Goal: Transaction & Acquisition: Obtain resource

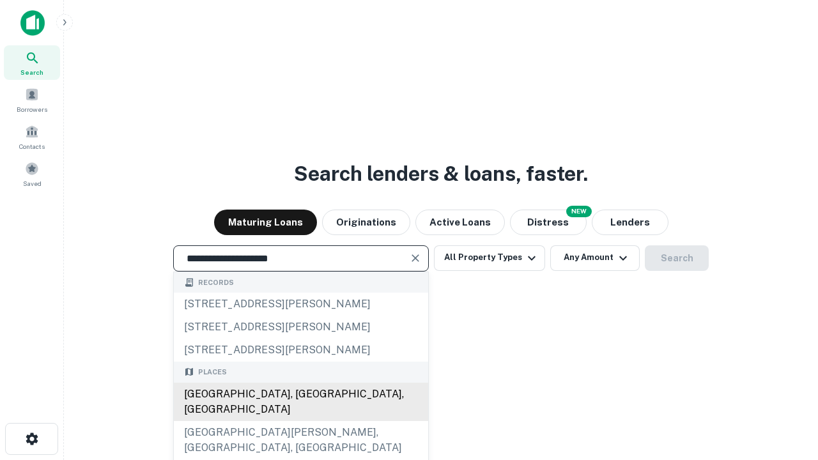
click at [300, 421] on div "[GEOGRAPHIC_DATA], [GEOGRAPHIC_DATA], [GEOGRAPHIC_DATA]" at bounding box center [301, 402] width 254 height 38
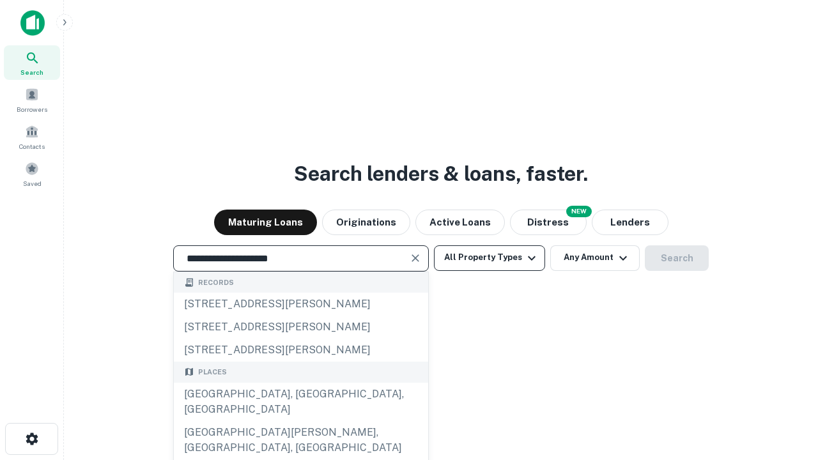
type input "**********"
click at [490, 258] on button "All Property Types" at bounding box center [489, 258] width 111 height 26
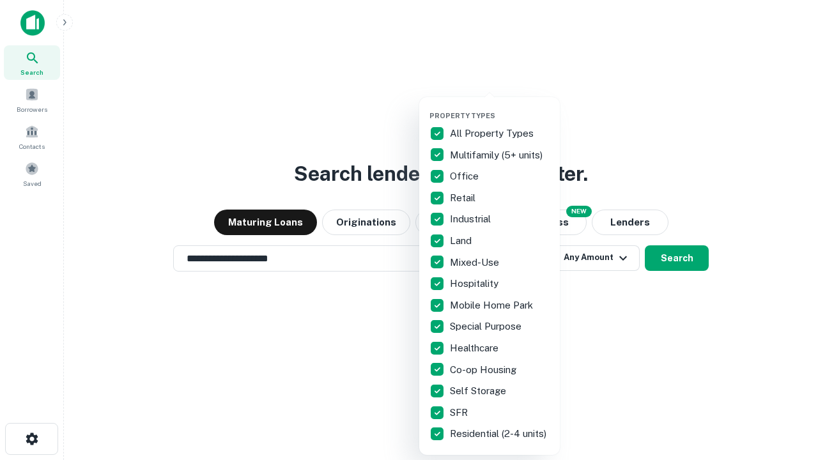
click at [500, 107] on button "button" at bounding box center [499, 107] width 141 height 1
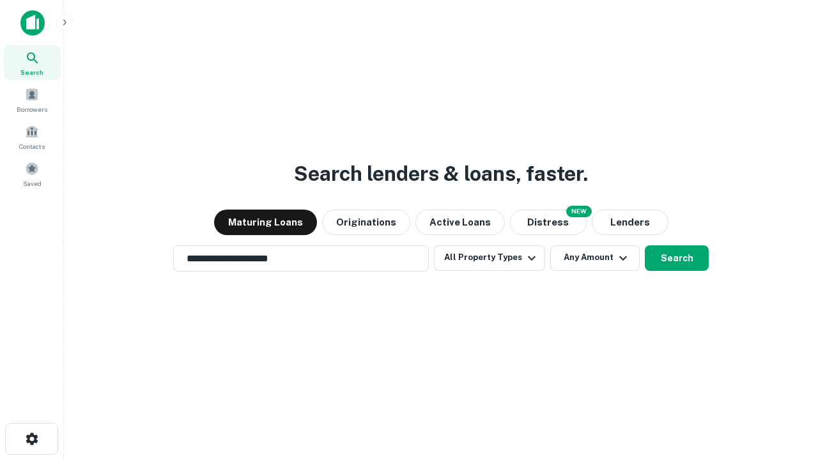
scroll to position [8, 154]
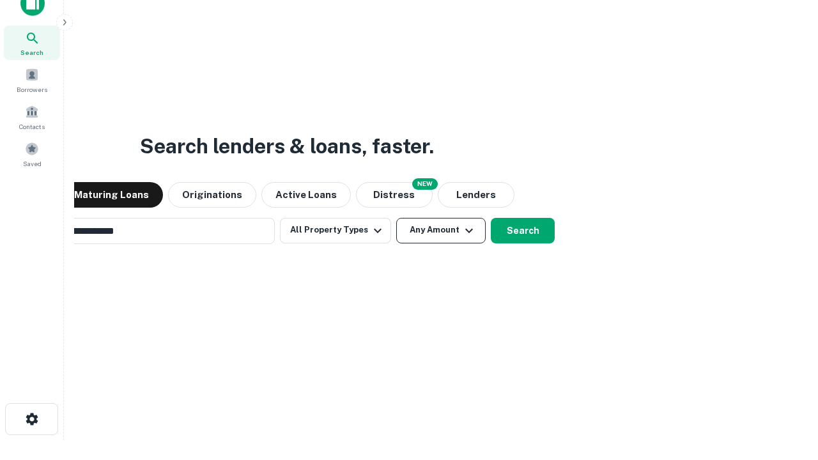
click at [396, 218] on button "Any Amount" at bounding box center [440, 231] width 89 height 26
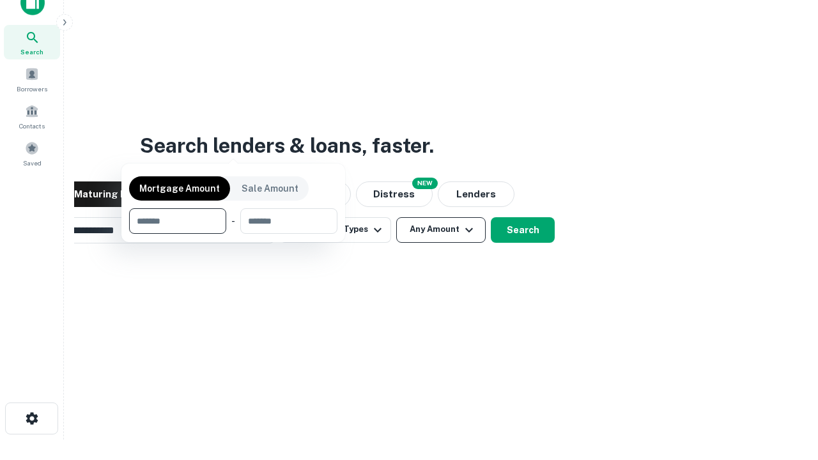
scroll to position [92, 362]
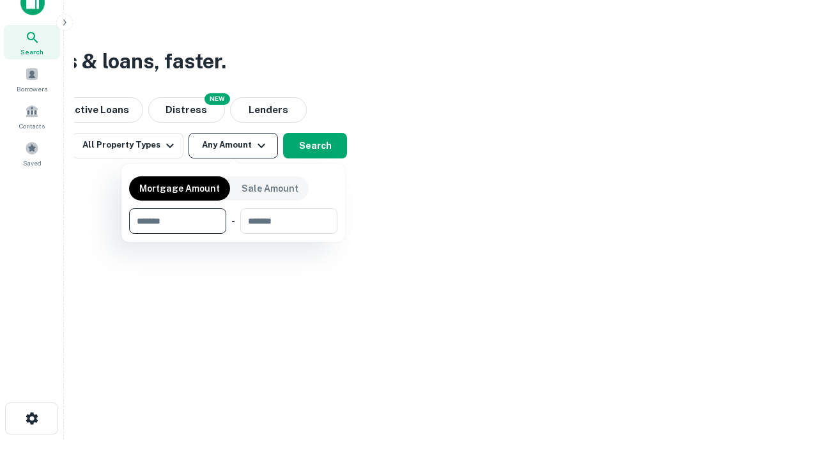
type input "*******"
click at [233, 234] on button "button" at bounding box center [233, 234] width 208 height 1
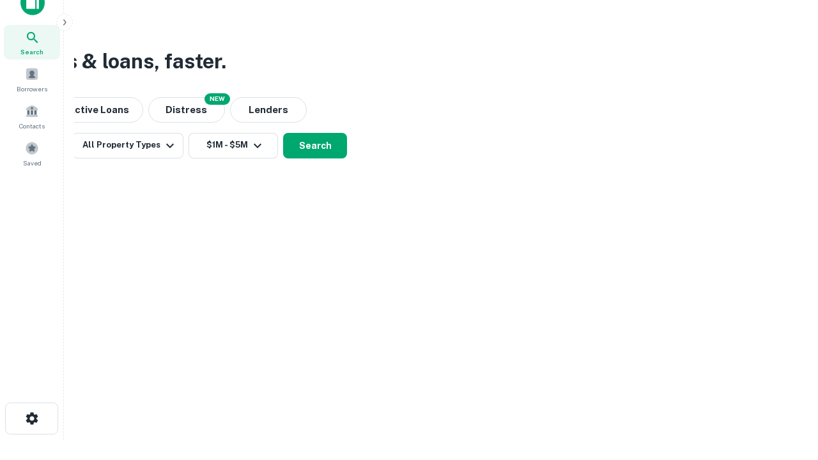
scroll to position [20, 0]
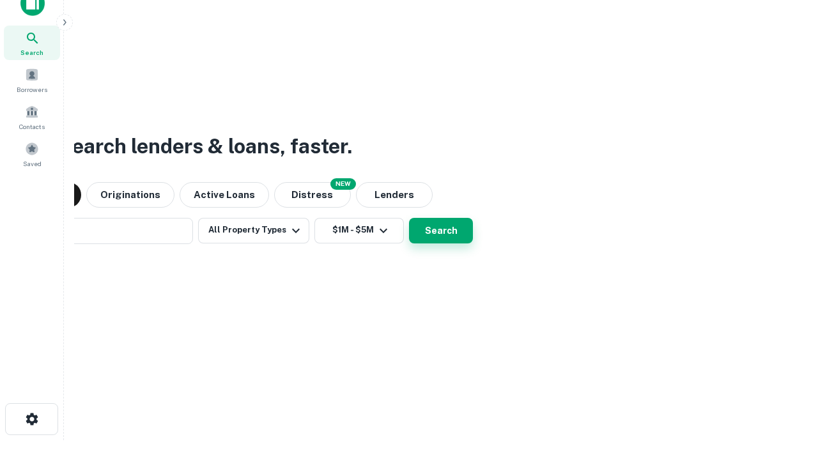
click at [409, 218] on button "Search" at bounding box center [441, 231] width 64 height 26
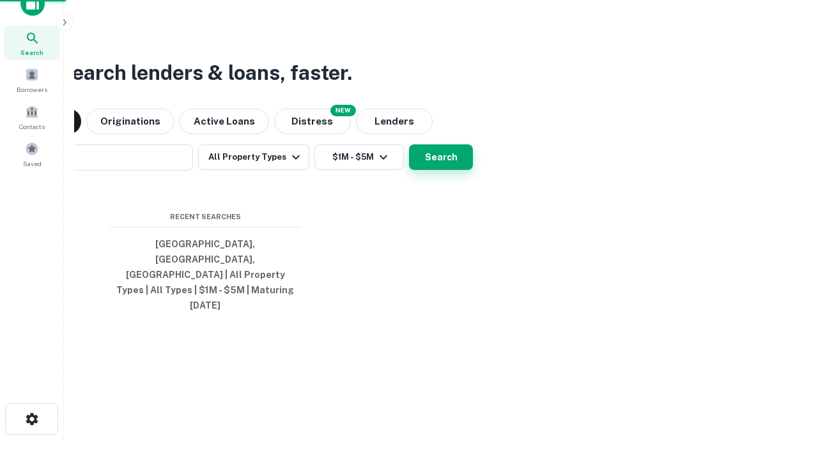
scroll to position [20, 0]
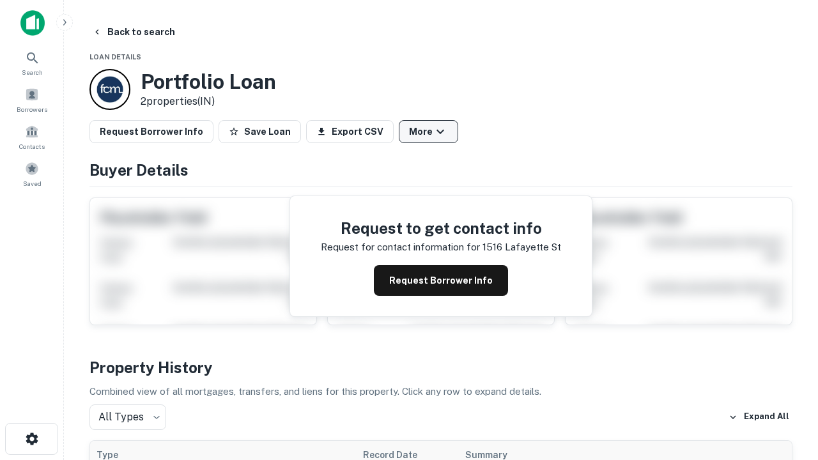
click at [428, 132] on button "More" at bounding box center [428, 131] width 59 height 23
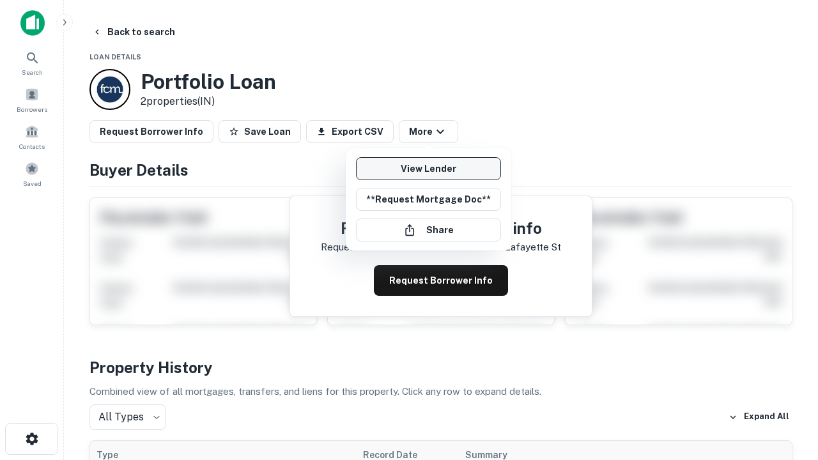
click at [428, 169] on link "View Lender" at bounding box center [428, 168] width 145 height 23
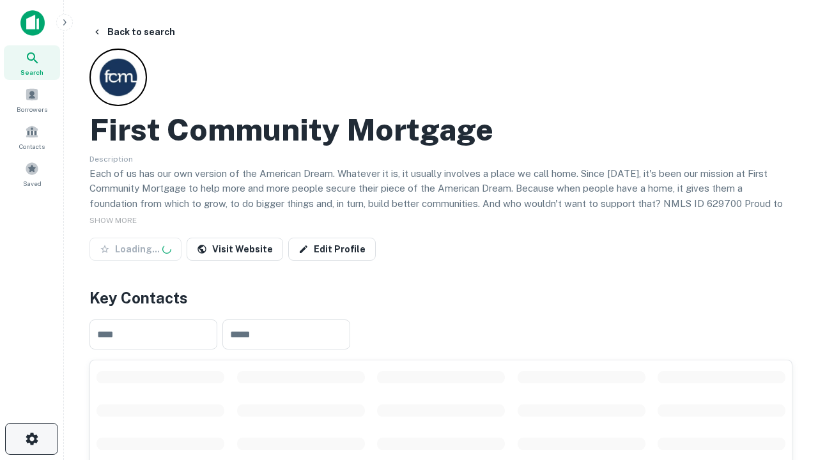
click at [31, 439] on icon "button" at bounding box center [31, 438] width 15 height 15
